Goal: Transaction & Acquisition: Purchase product/service

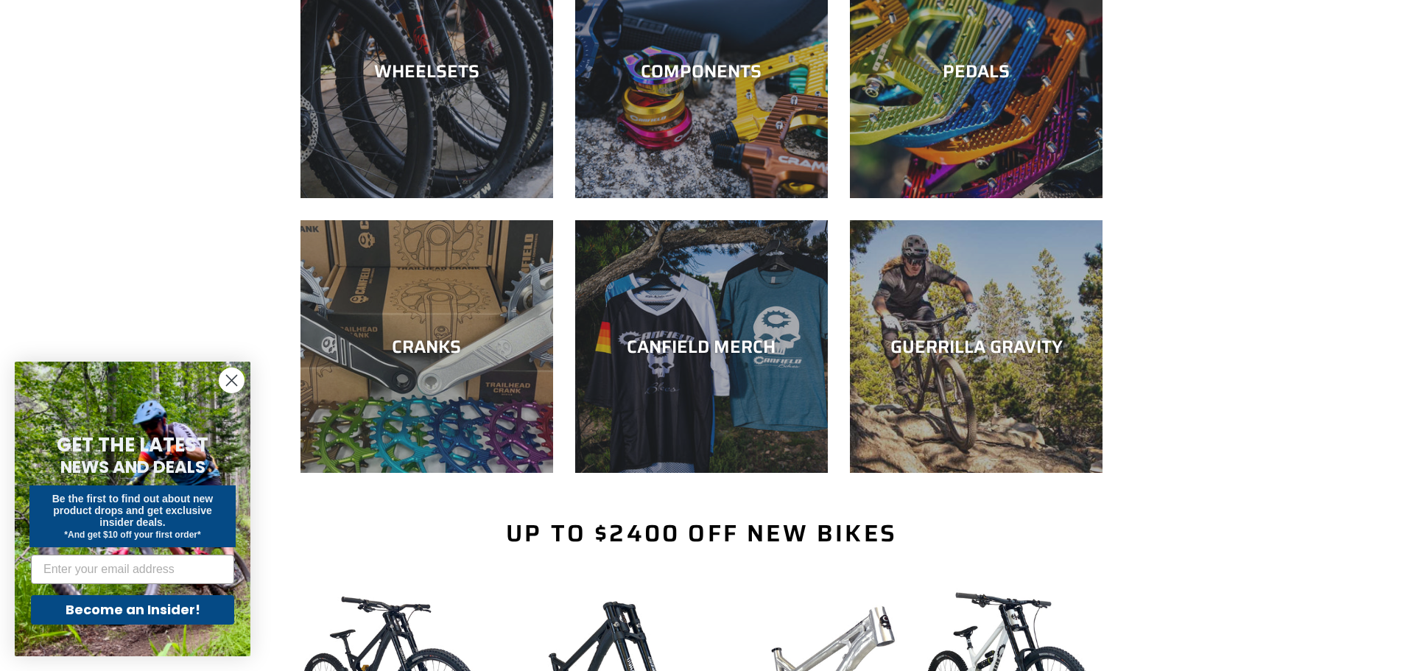
scroll to position [442, 0]
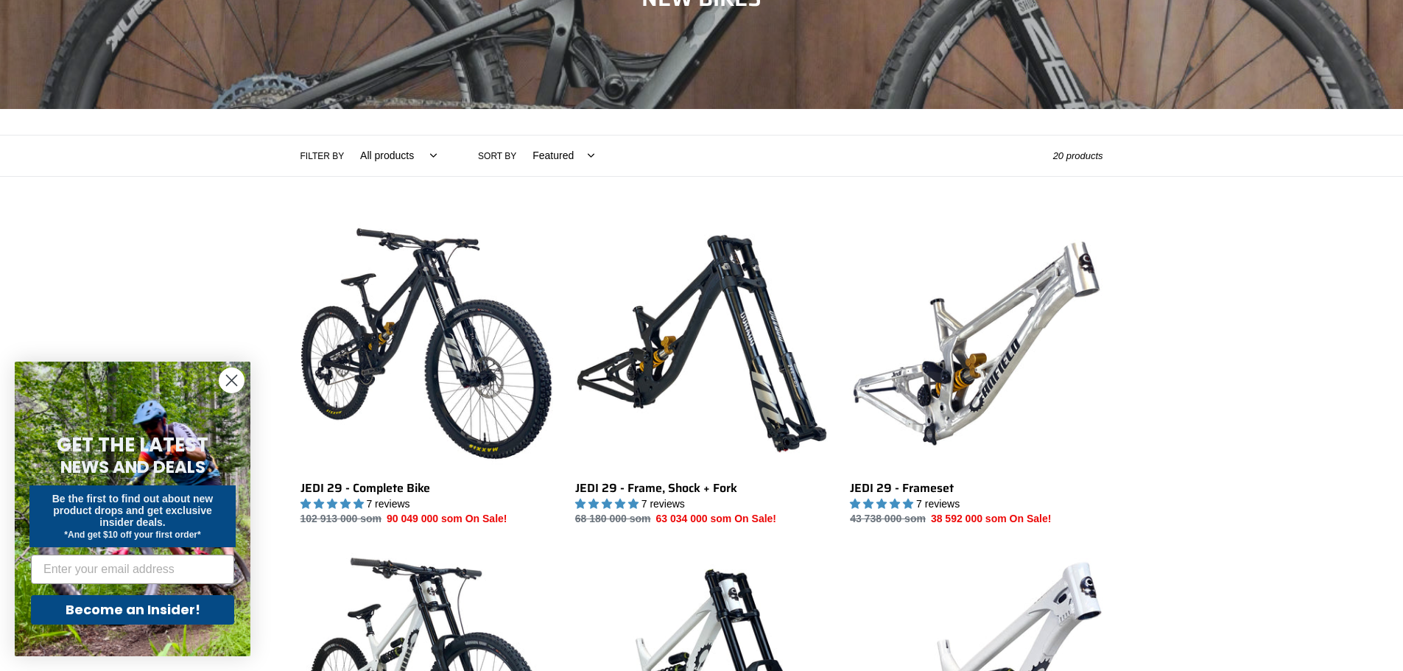
scroll to position [221, 0]
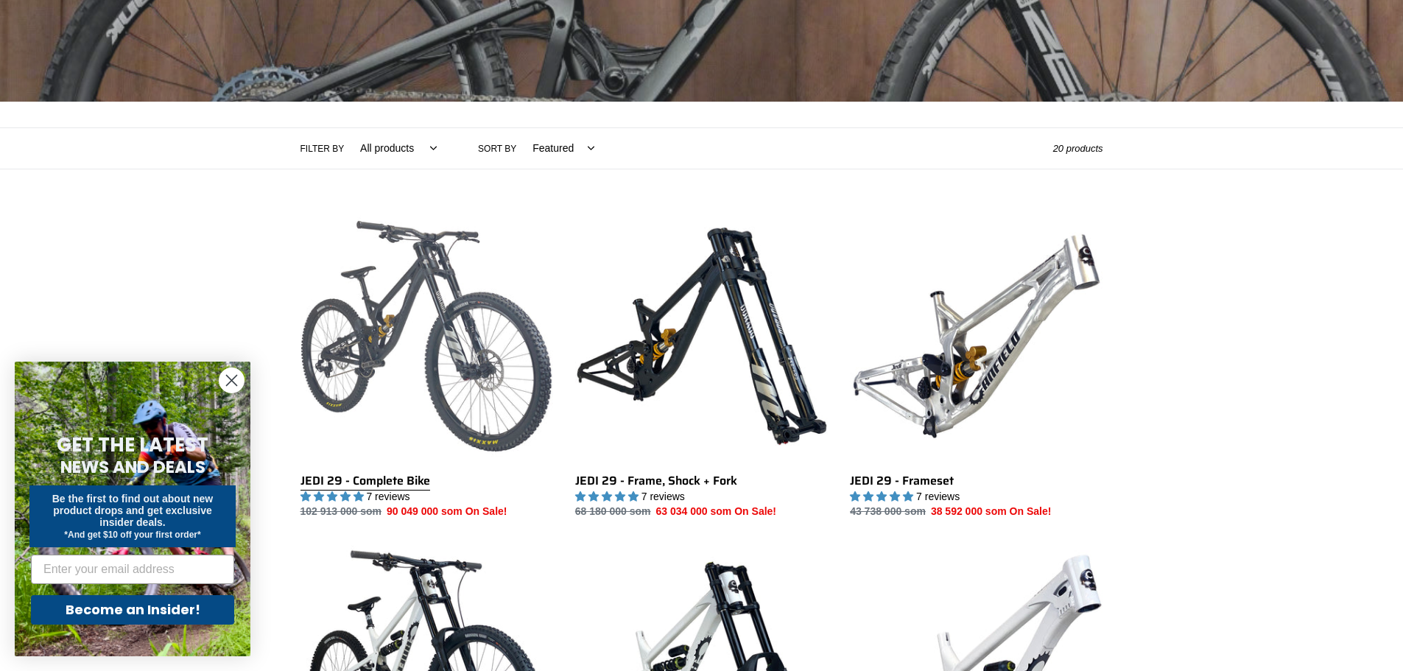
click at [424, 297] on link "JEDI 29 - Complete Bike" at bounding box center [426, 365] width 253 height 310
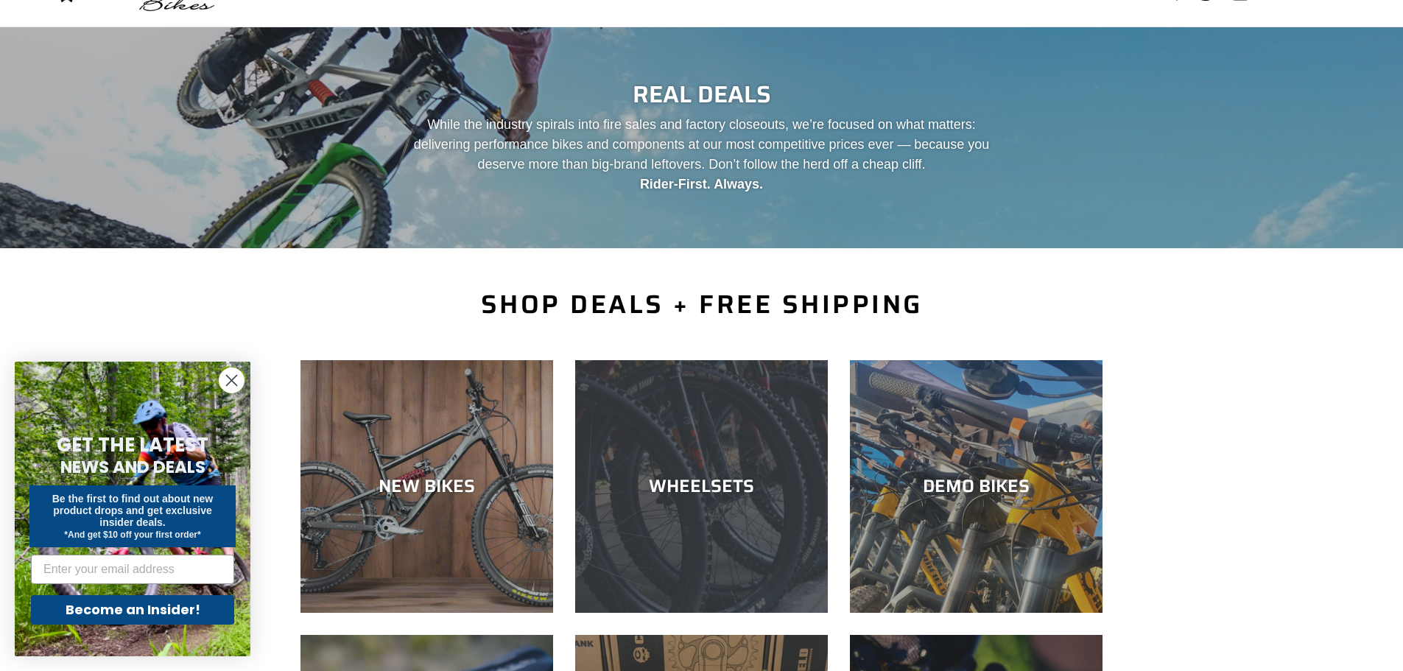
scroll to position [74, 0]
click at [707, 614] on div "WHEELSETS" at bounding box center [701, 614] width 253 height 0
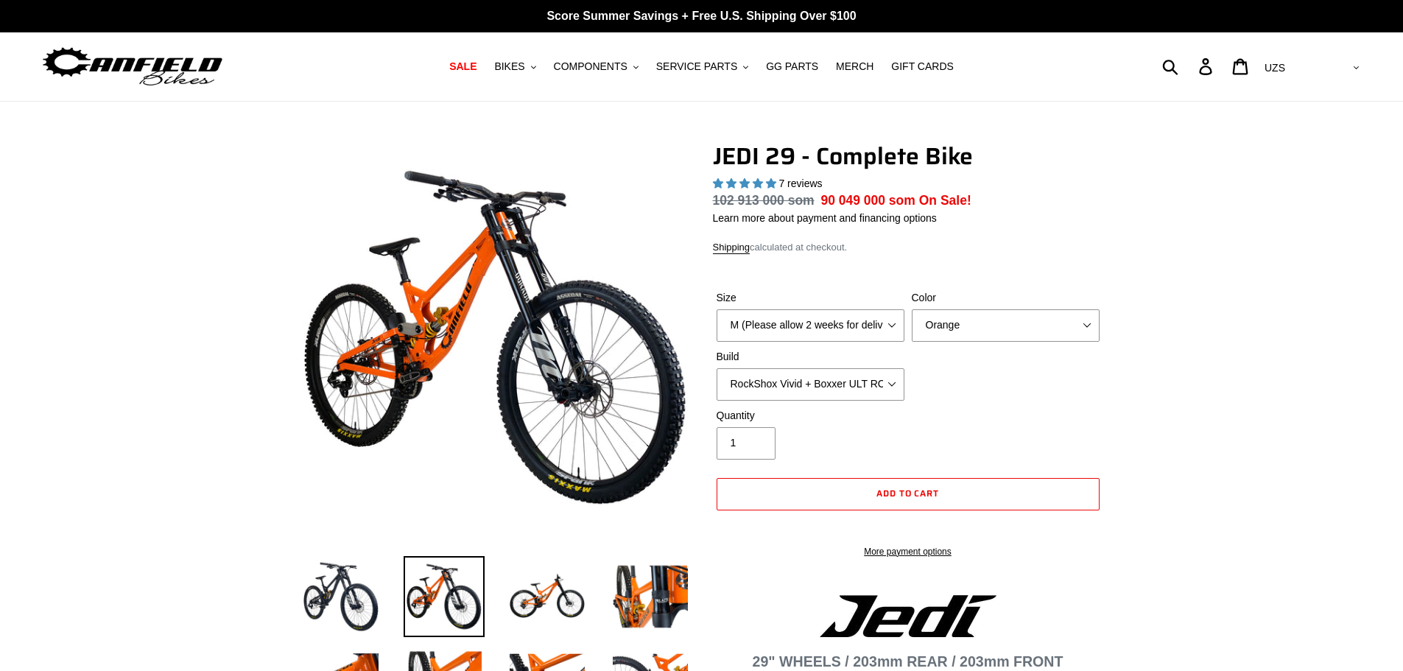
select select "highest-rating"
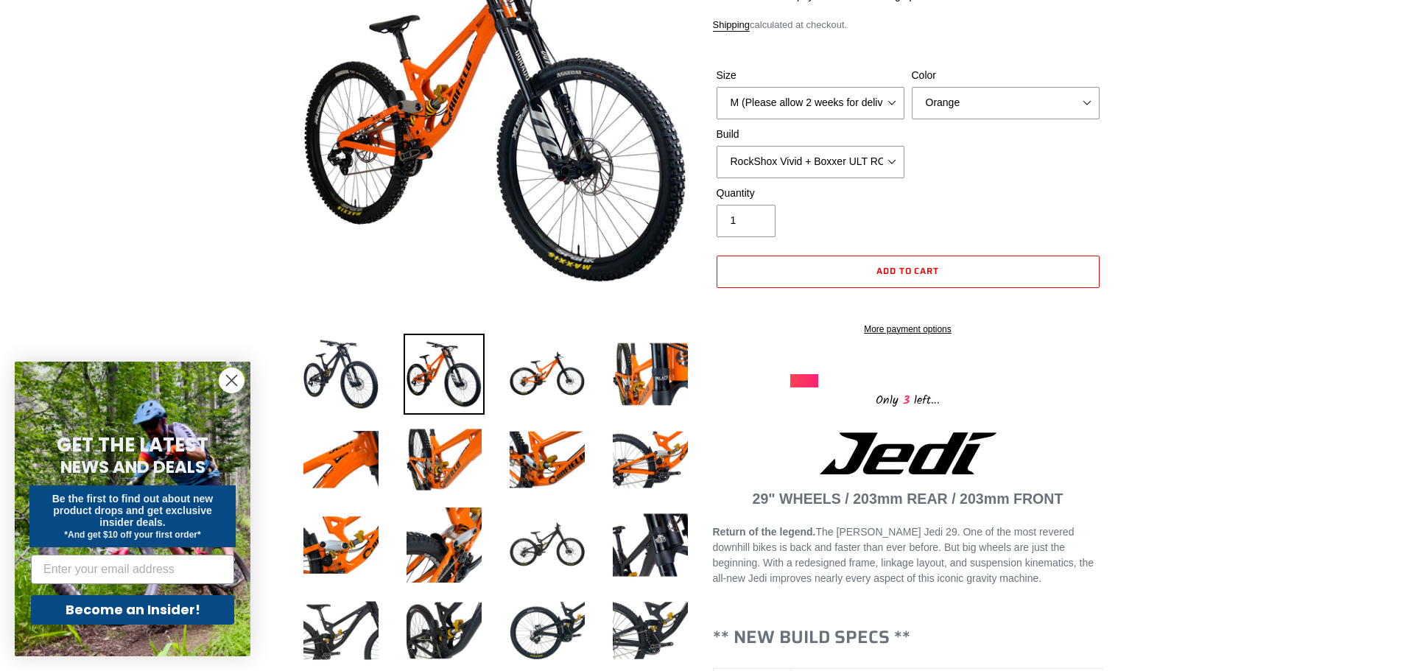
scroll to position [221, 0]
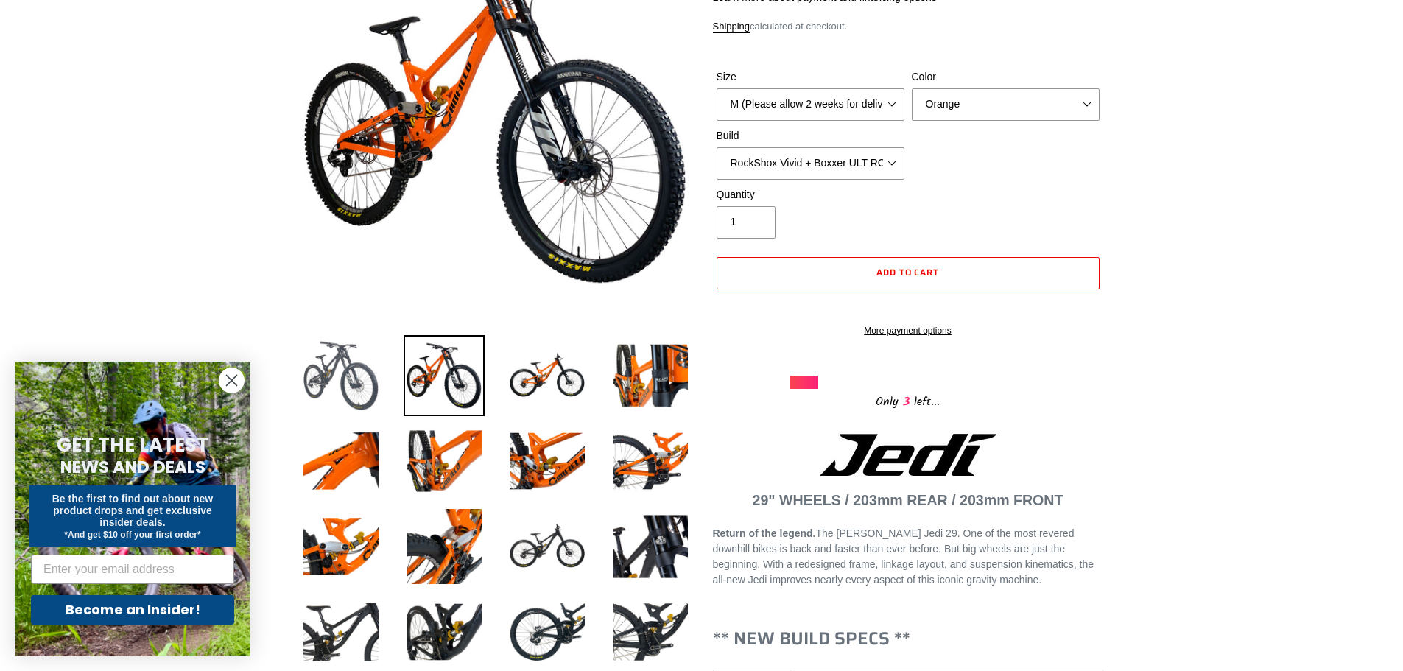
click at [328, 376] on img at bounding box center [340, 375] width 81 height 81
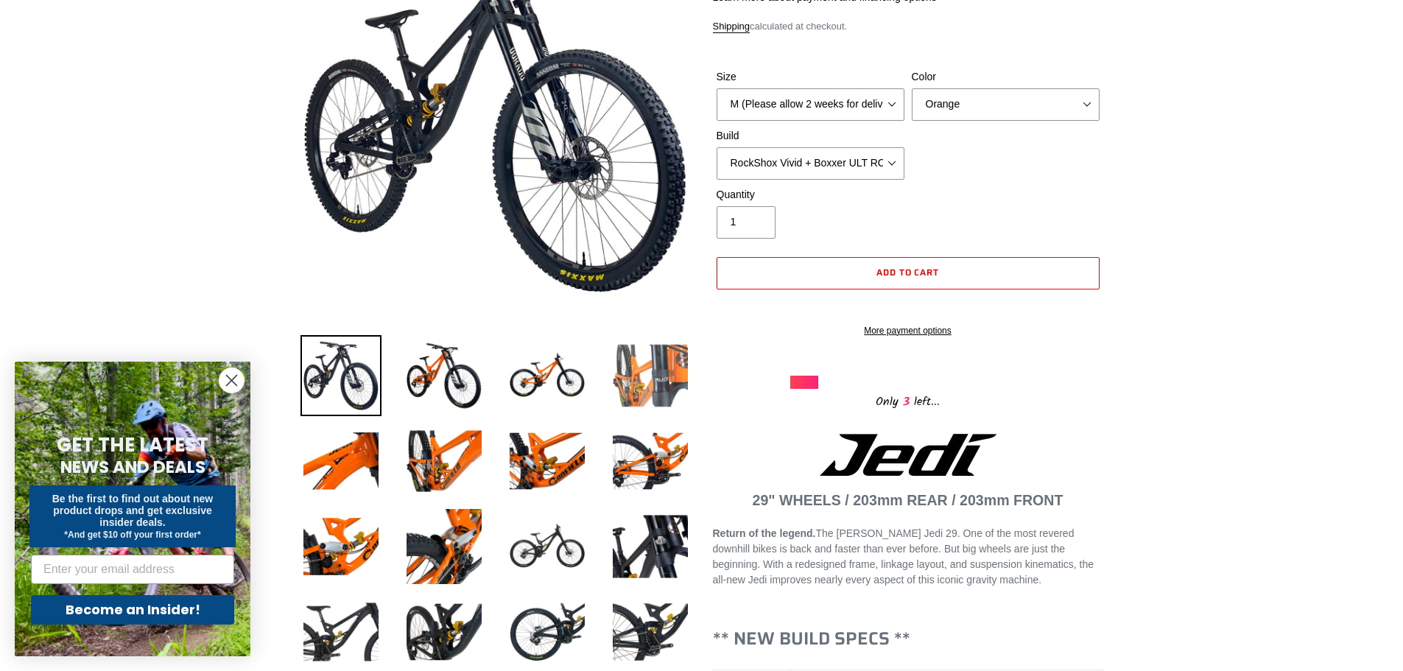
click at [628, 377] on img at bounding box center [650, 375] width 81 height 81
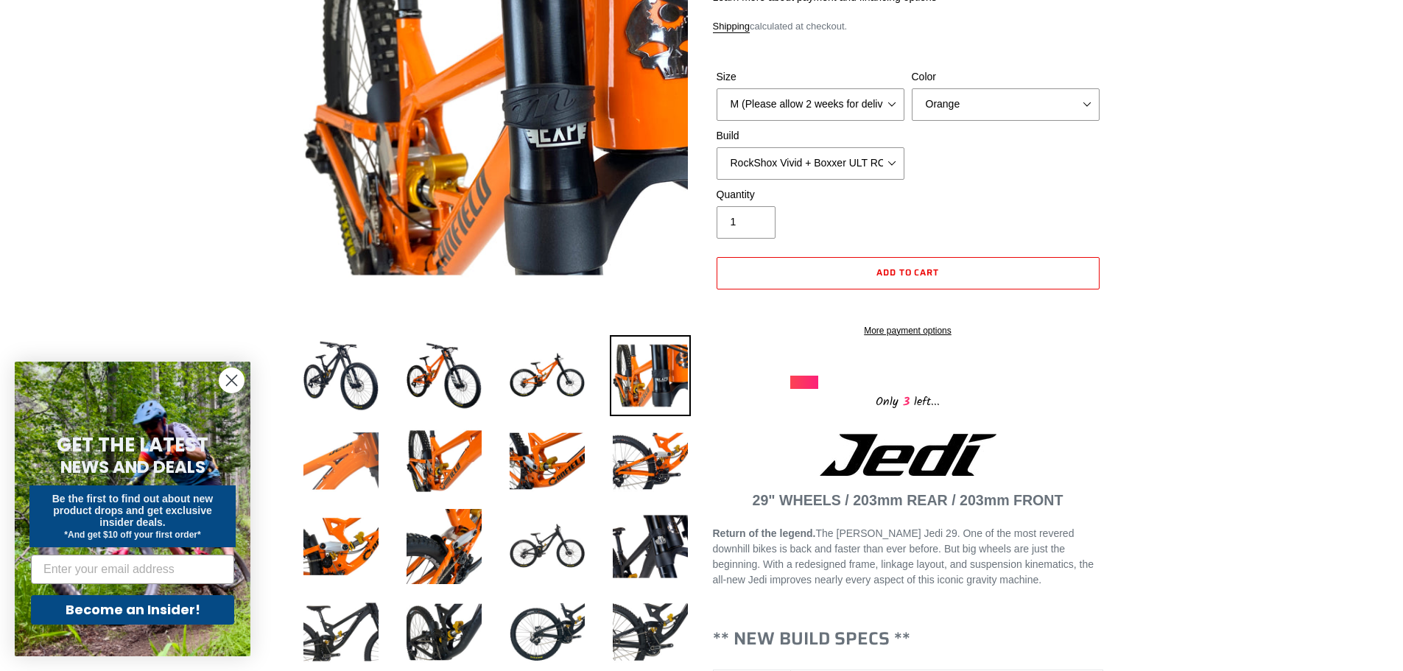
click at [359, 457] on img at bounding box center [340, 461] width 81 height 81
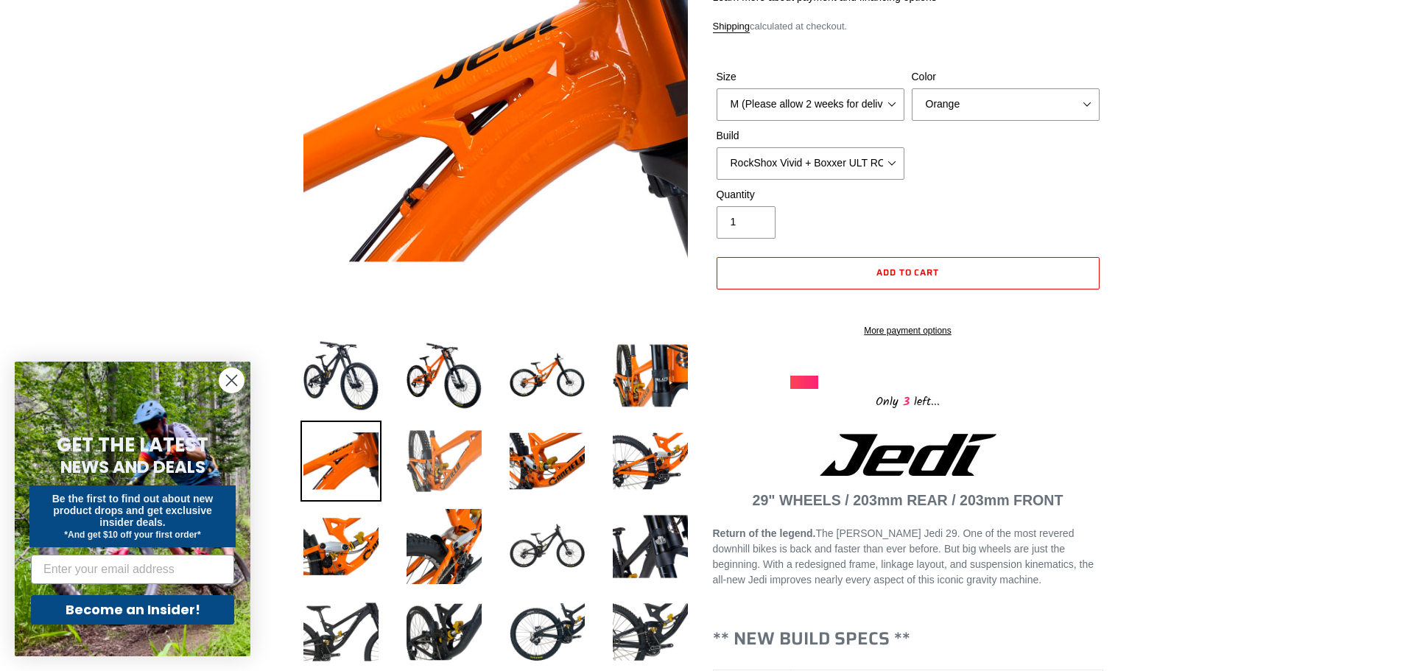
click at [415, 468] on img at bounding box center [444, 461] width 81 height 81
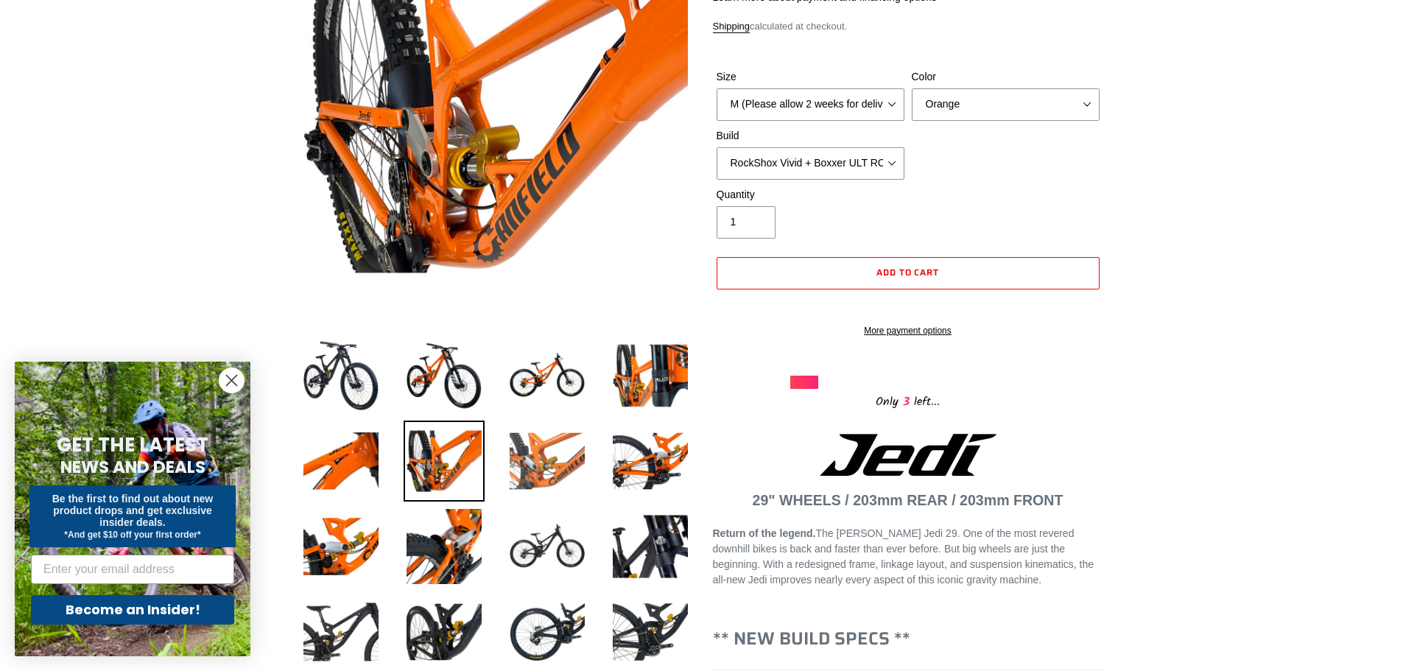
click at [546, 471] on img at bounding box center [547, 461] width 81 height 81
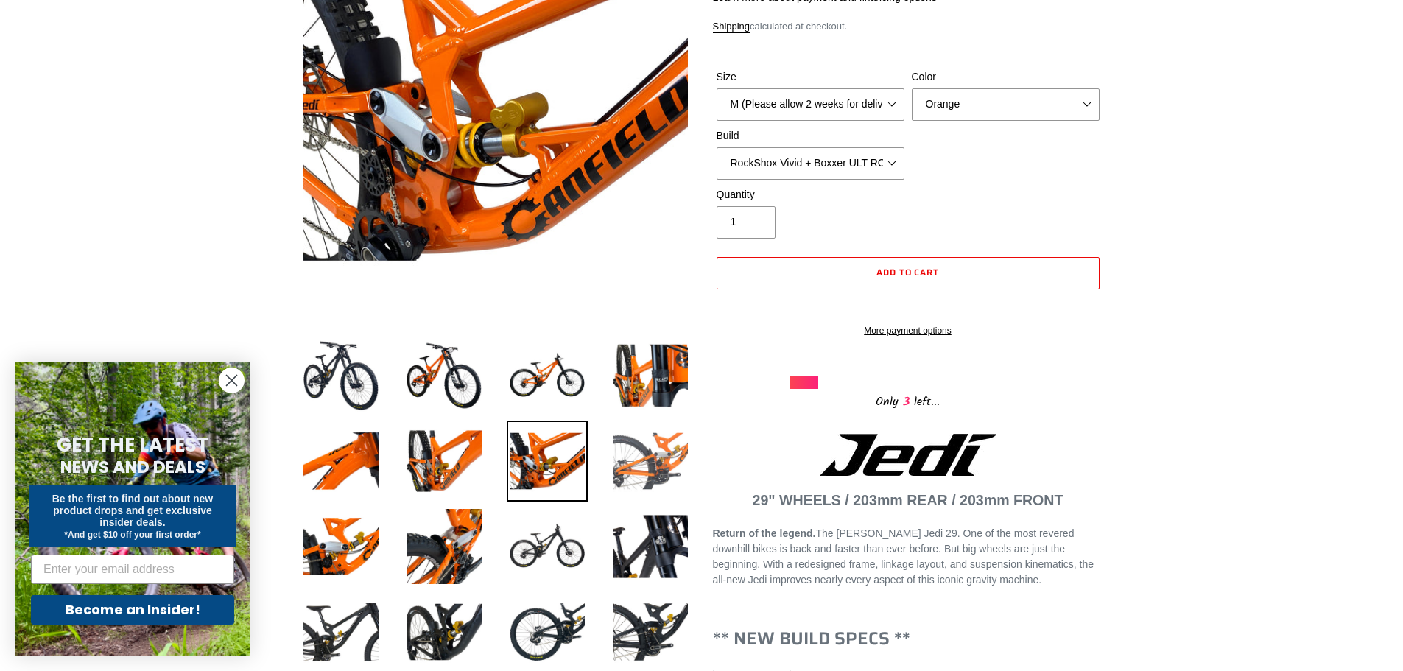
click at [622, 466] on img at bounding box center [650, 461] width 81 height 81
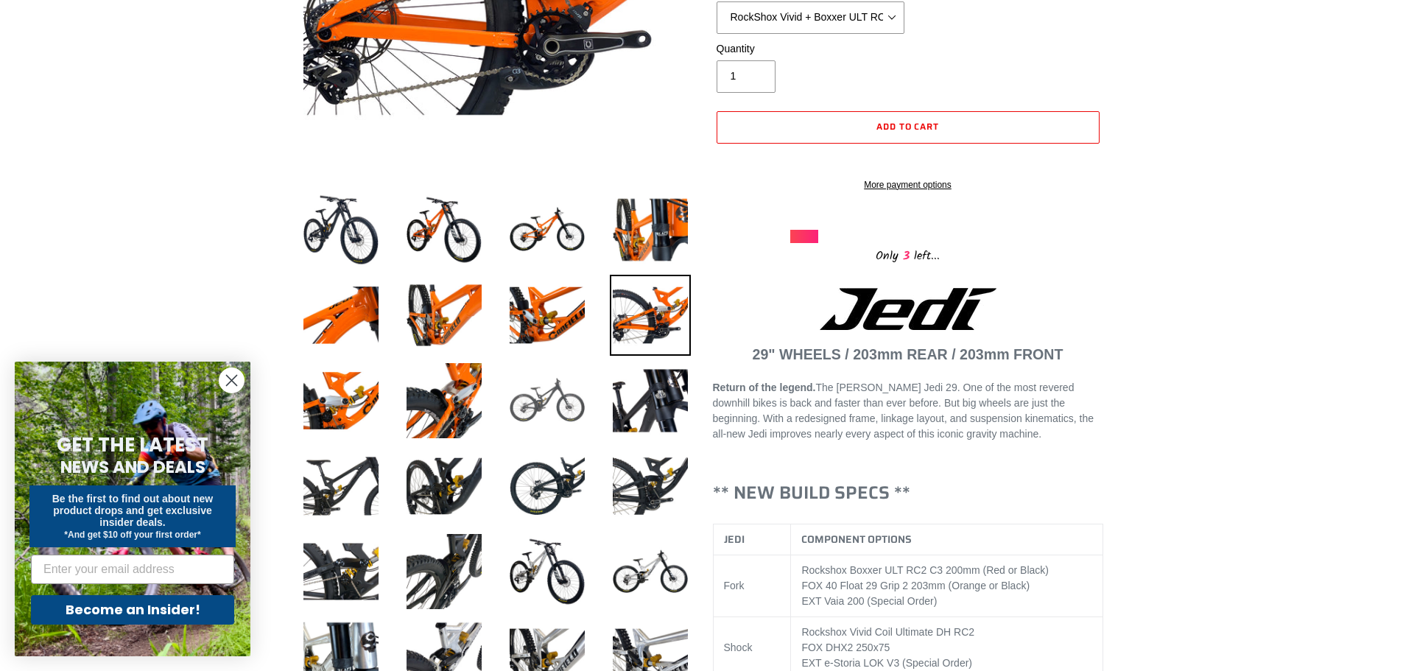
scroll to position [368, 0]
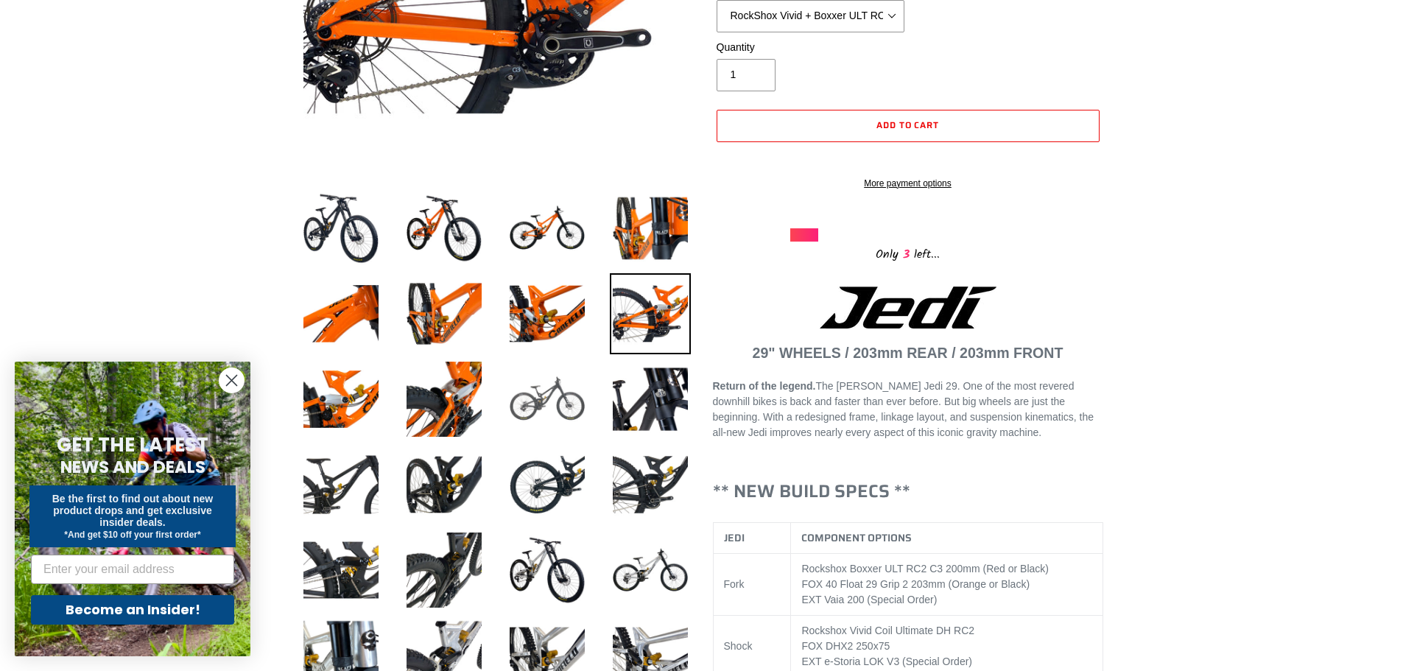
click at [551, 410] on img at bounding box center [547, 399] width 81 height 81
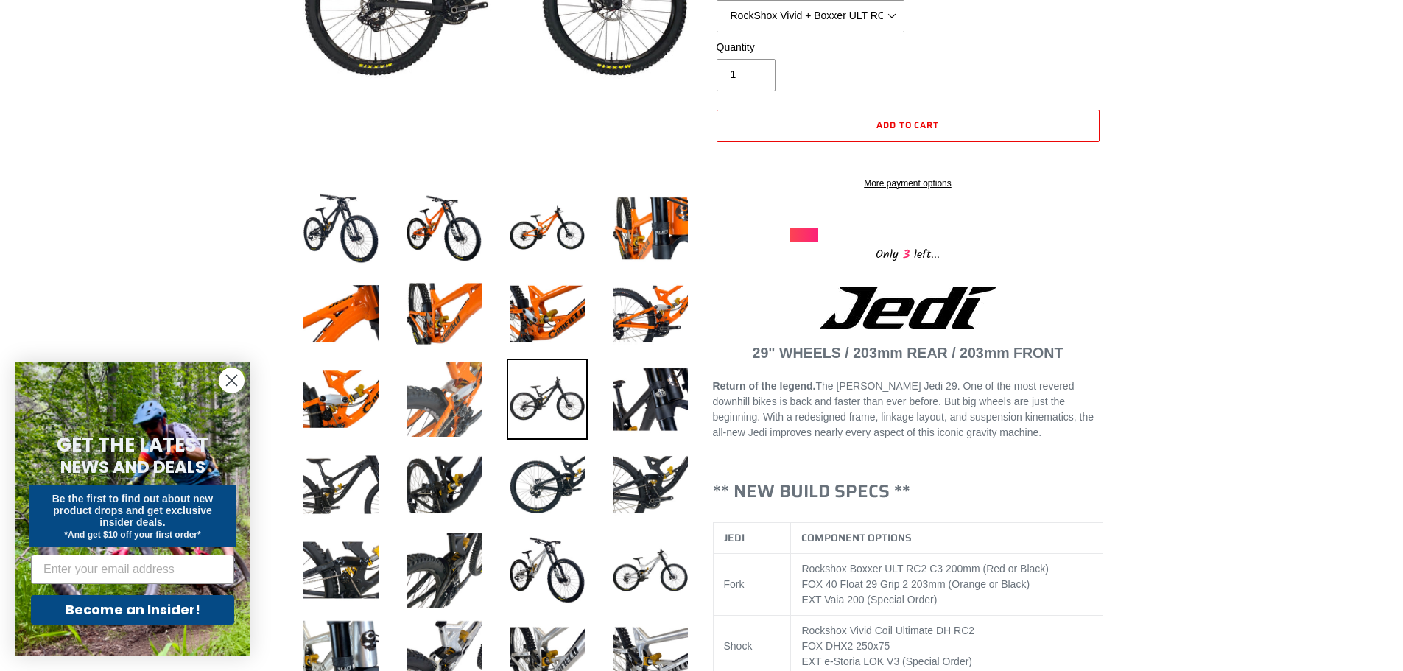
click at [443, 393] on img at bounding box center [444, 399] width 81 height 81
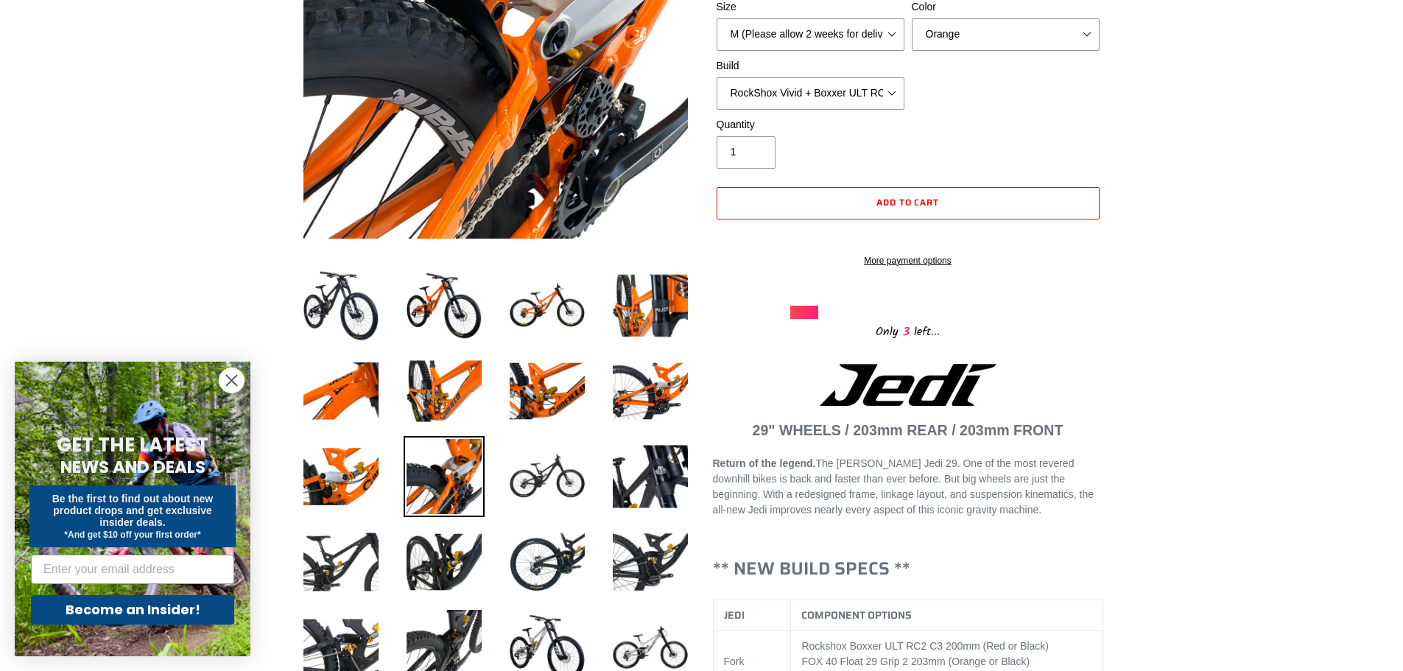
scroll to position [147, 0]
